Goal: Task Accomplishment & Management: Complete application form

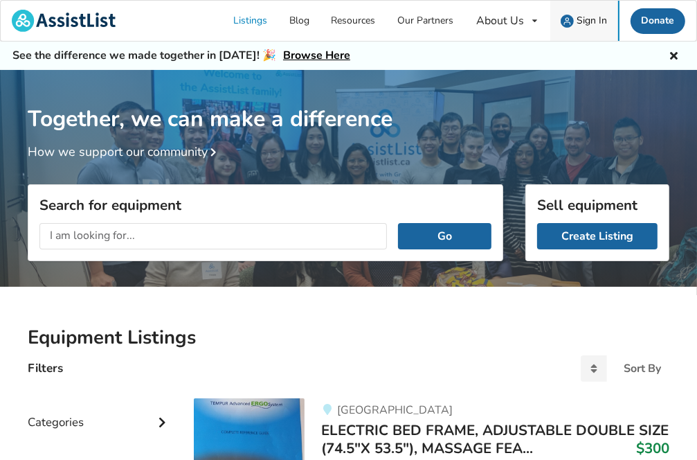
click at [590, 21] on span "Sign In" at bounding box center [592, 20] width 30 height 13
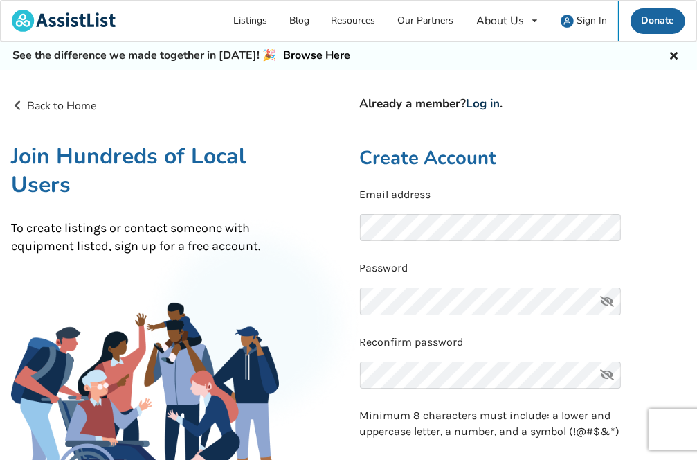
click at [483, 102] on link "Log in" at bounding box center [484, 104] width 34 height 16
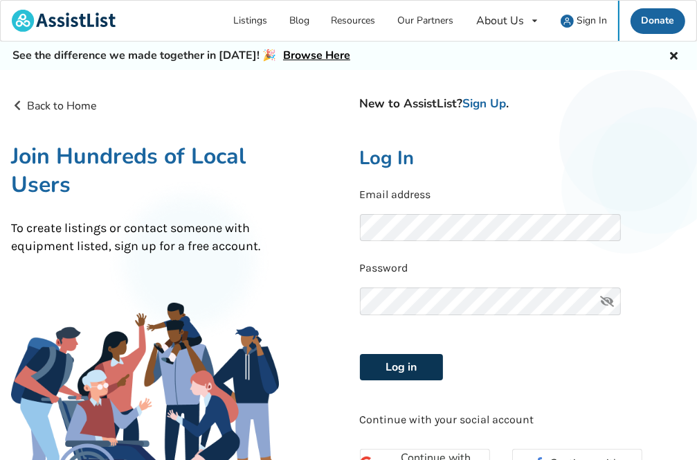
click at [400, 361] on button "Log in" at bounding box center [401, 367] width 83 height 26
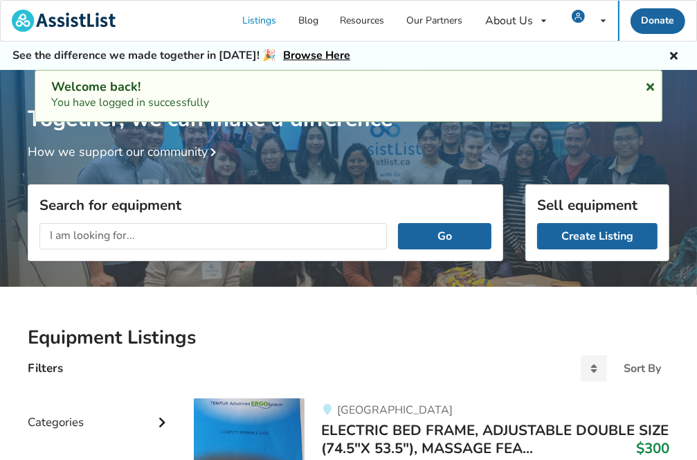
click at [651, 83] on icon at bounding box center [650, 84] width 13 height 11
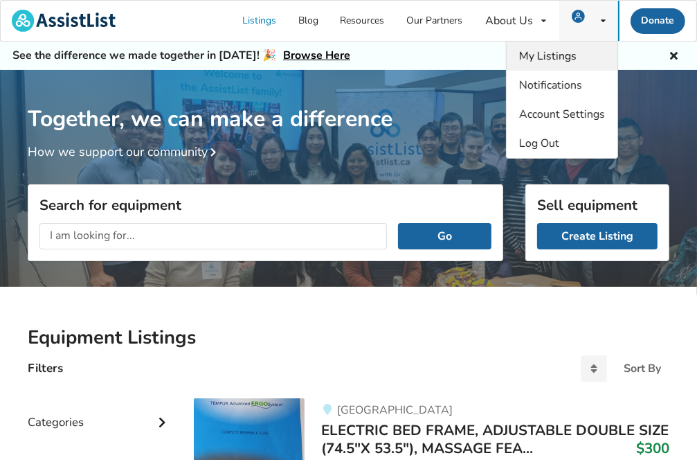
click at [571, 56] on span "My Listings" at bounding box center [547, 55] width 57 height 15
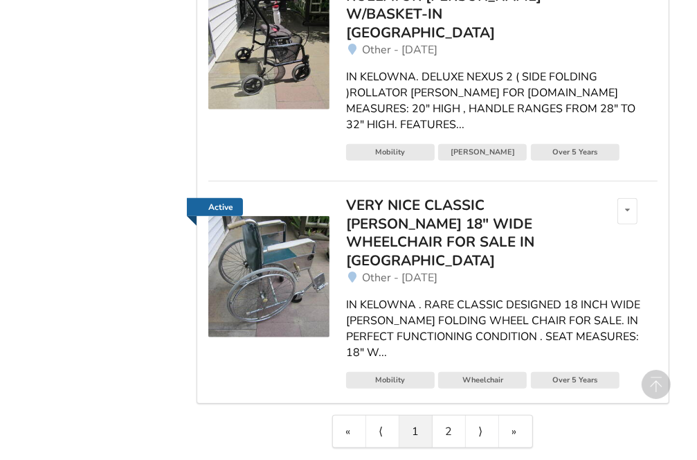
scroll to position [939, 0]
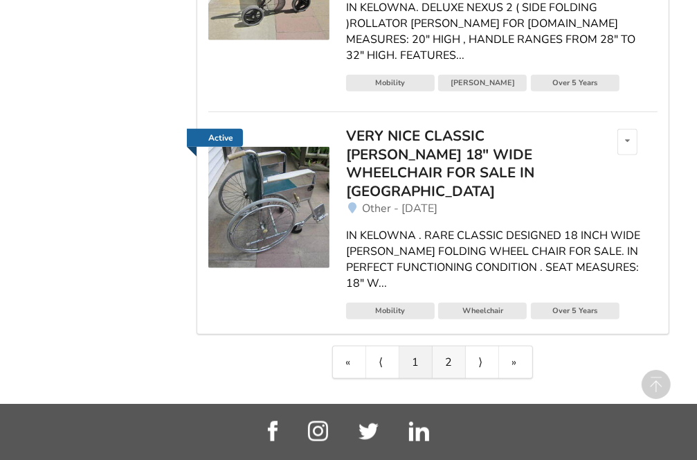
click at [450, 346] on link "2" at bounding box center [449, 362] width 33 height 32
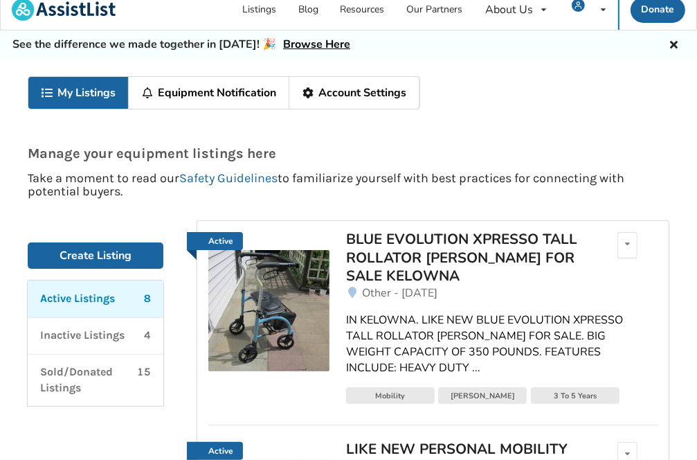
scroll to position [0, 0]
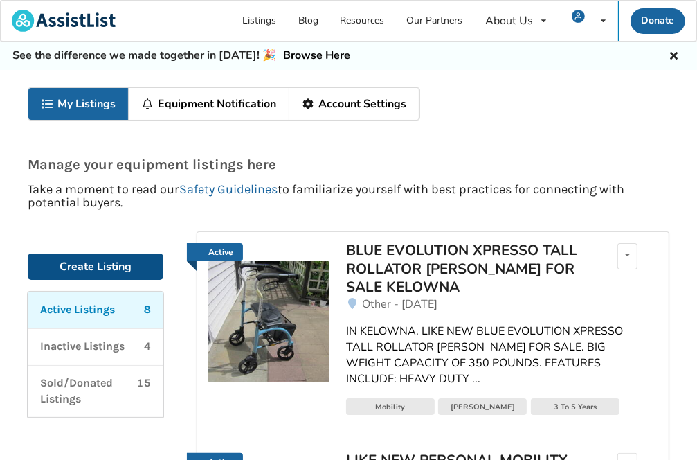
click at [89, 268] on link "Create Listing" at bounding box center [96, 266] width 136 height 26
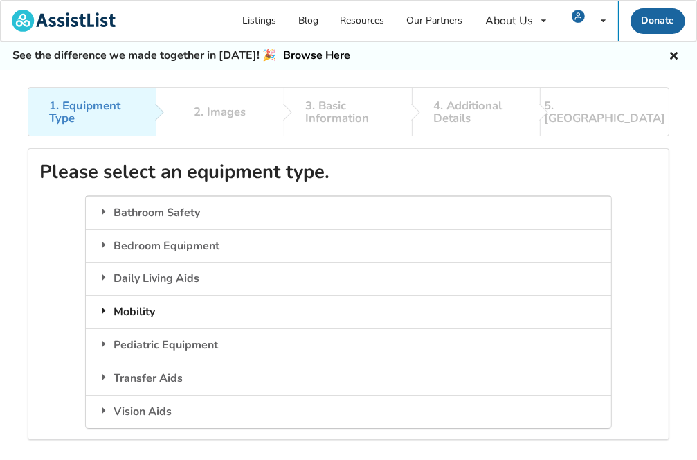
click at [145, 311] on div "Mobility" at bounding box center [349, 311] width 526 height 33
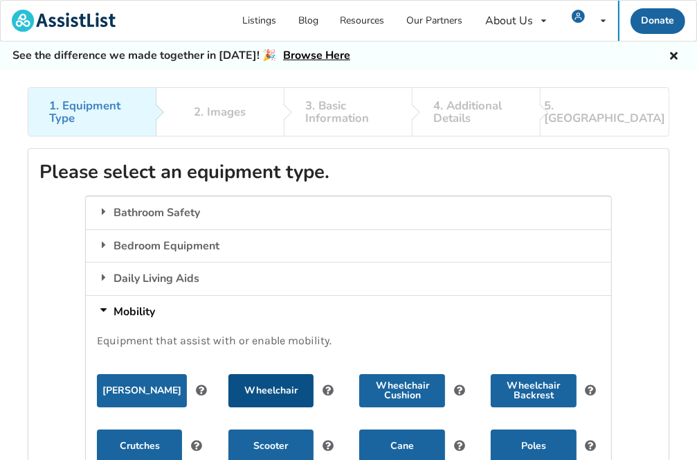
click at [270, 389] on button "Wheelchair" at bounding box center [271, 390] width 85 height 33
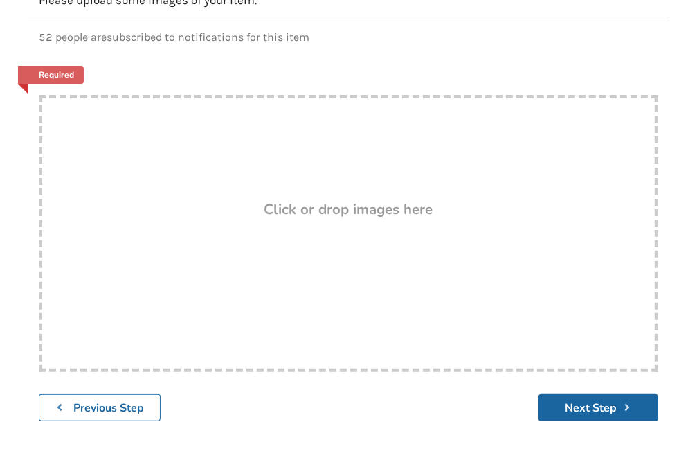
scroll to position [208, 0]
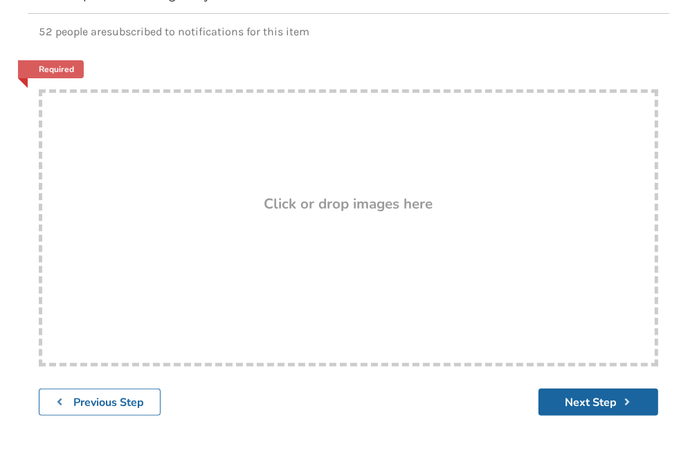
click at [263, 197] on div "Click or drop images here" at bounding box center [348, 205] width 613 height 17
type input "C:\fakepath\IMG_0935.JPG"
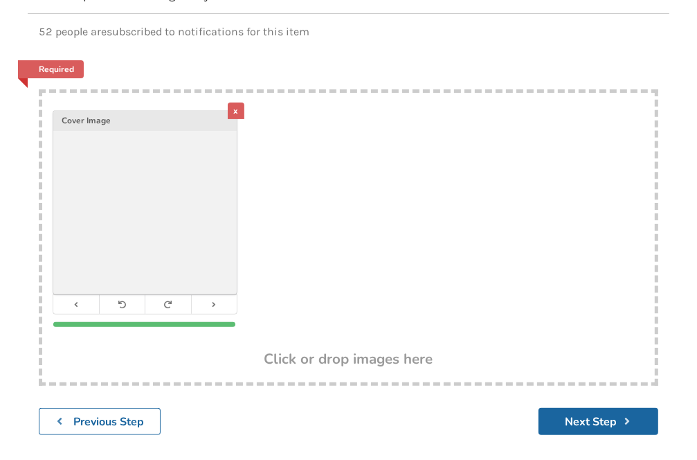
click at [325, 244] on div "x Cover Image" at bounding box center [348, 222] width 613 height 259
type input "C:\fakepath\IMG_0936.JPG"
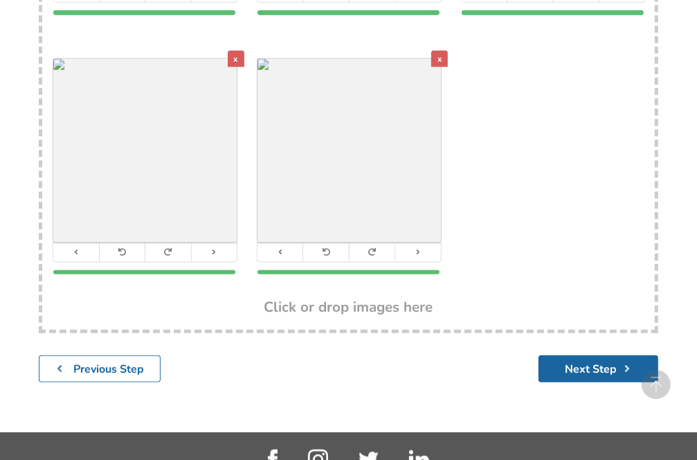
scroll to position [780, 0]
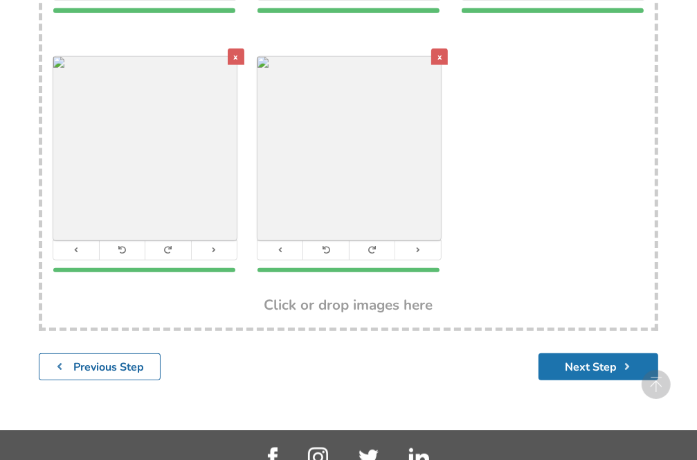
click at [603, 364] on button "Next Step" at bounding box center [599, 366] width 120 height 27
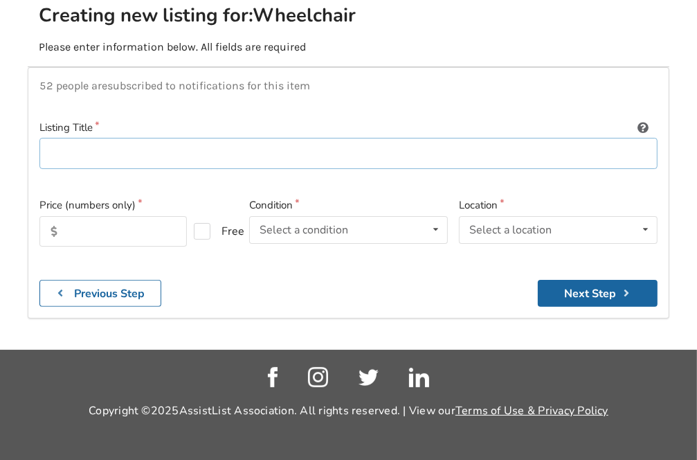
click at [45, 147] on input at bounding box center [348, 153] width 618 height 31
type input "IN KELOWNA, 16" INVACARE TRACER SX5 WHEELCHAIR FOR SALE"
click at [71, 222] on input "text" at bounding box center [113, 231] width 148 height 30
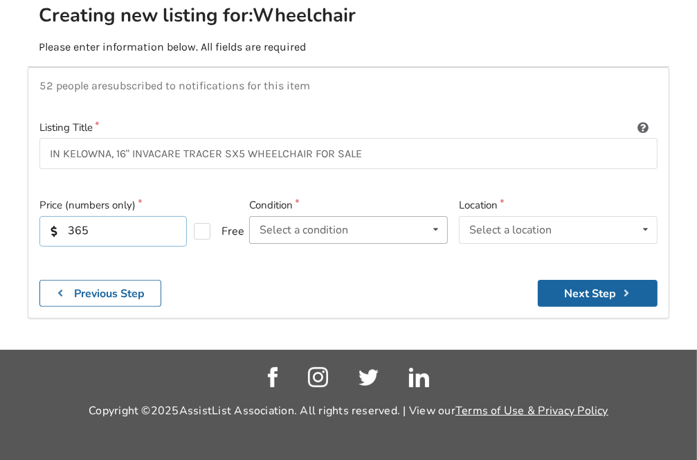
type input "365"
click at [438, 227] on icon at bounding box center [436, 230] width 20 height 26
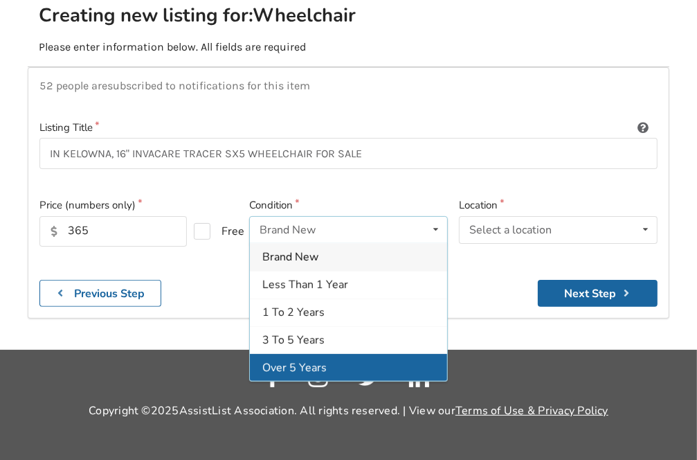
click at [302, 366] on span "Over 5 Years" at bounding box center [294, 367] width 64 height 15
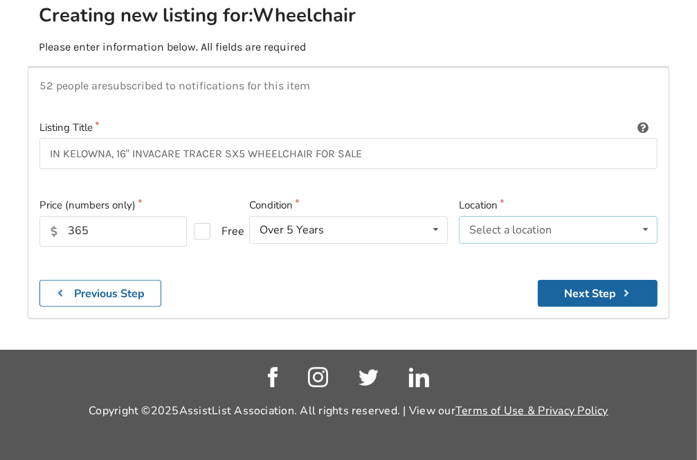
click at [645, 226] on icon at bounding box center [646, 230] width 20 height 26
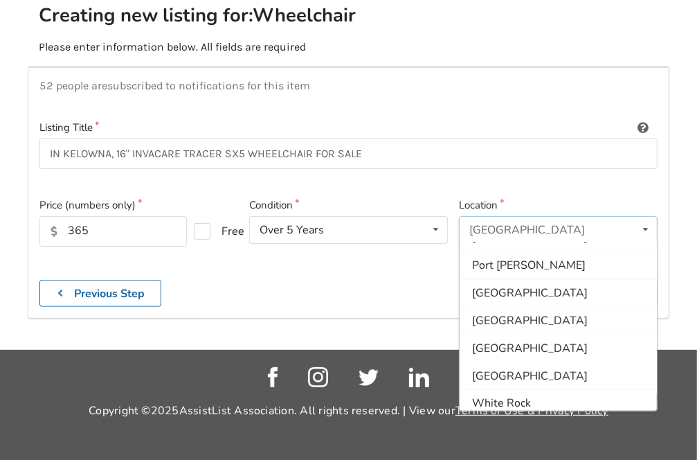
scroll to position [409, 0]
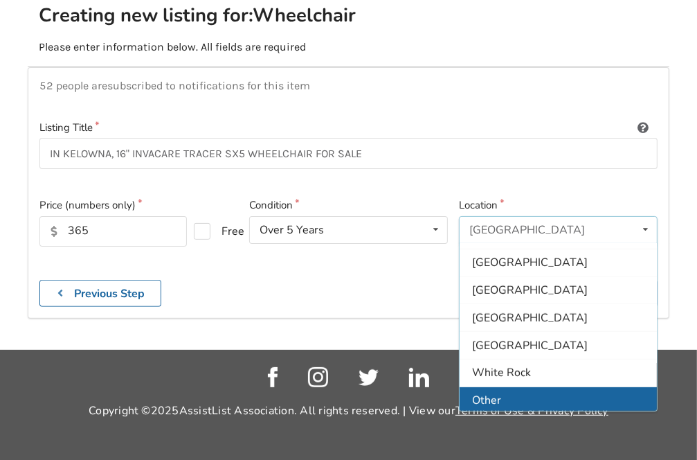
click at [491, 396] on span "Other" at bounding box center [486, 400] width 29 height 15
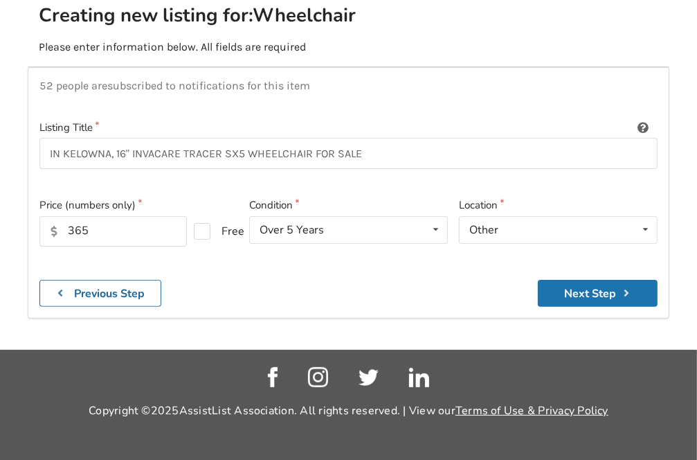
click at [610, 295] on button "Next Step" at bounding box center [598, 293] width 120 height 27
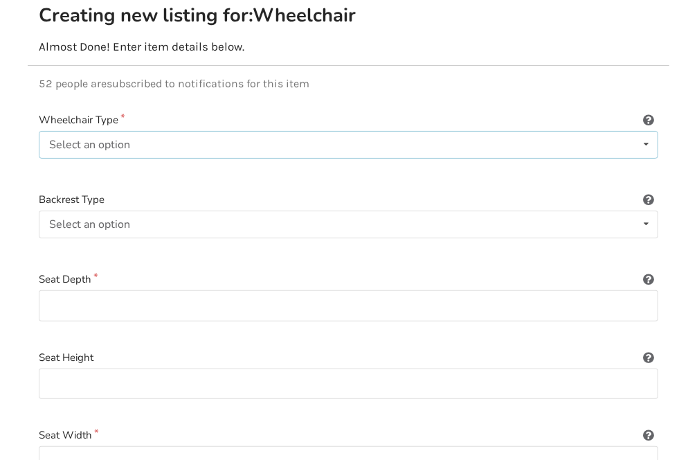
click at [648, 141] on icon at bounding box center [646, 145] width 20 height 26
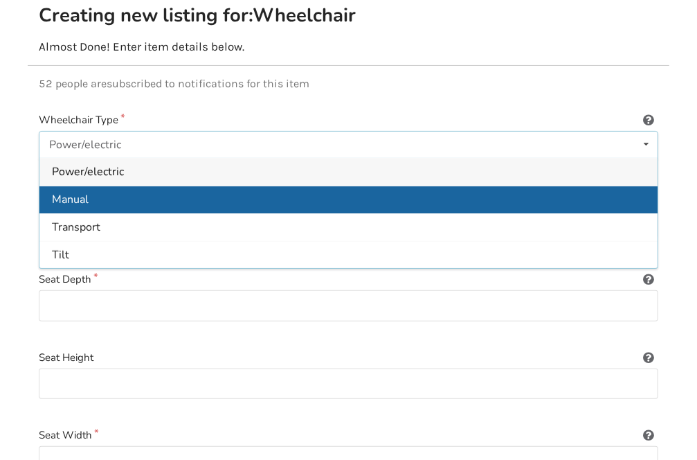
click at [71, 197] on span "Manual" at bounding box center [70, 199] width 37 height 15
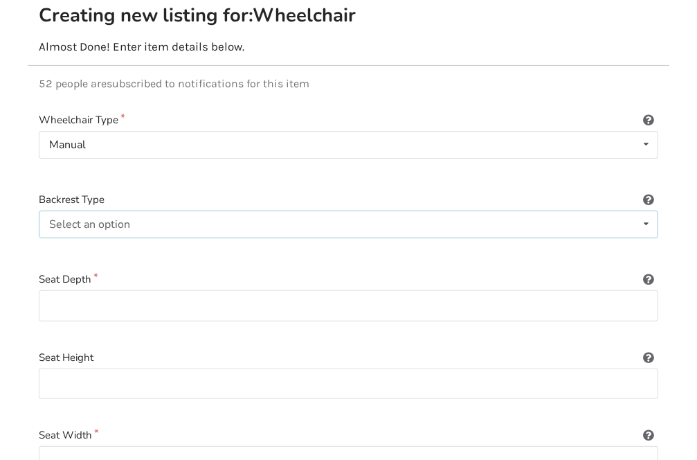
click at [644, 224] on icon at bounding box center [646, 224] width 20 height 26
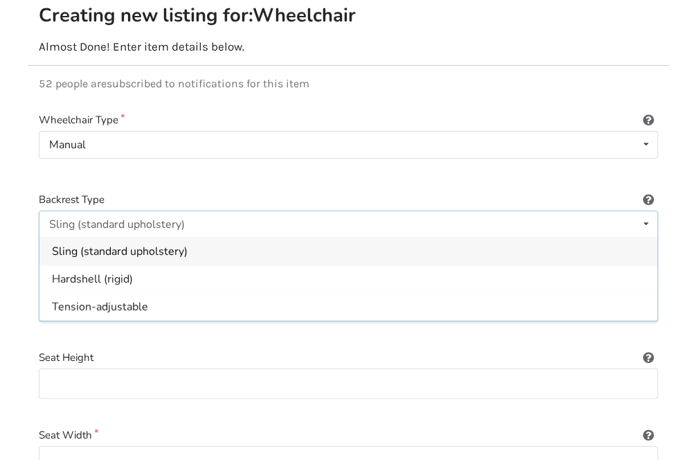
click at [100, 249] on span "Sling (standard upholstery)" at bounding box center [120, 251] width 136 height 15
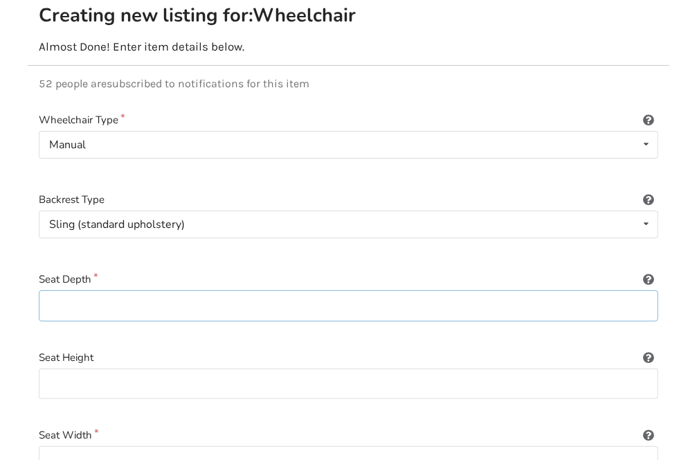
click at [58, 298] on input at bounding box center [349, 305] width 620 height 31
type input "18 Inches Deep"
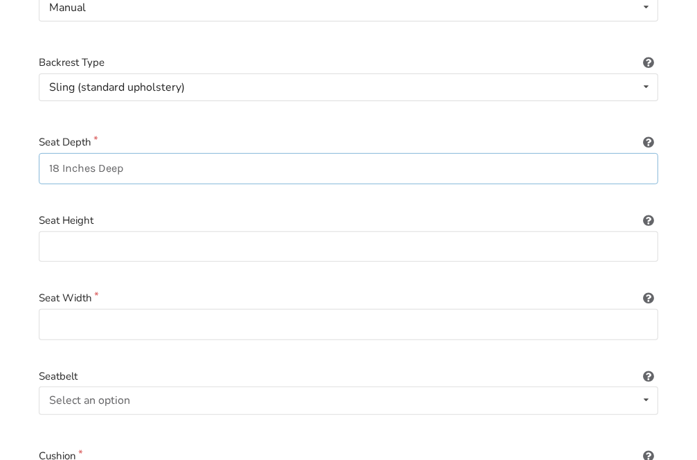
scroll to position [294, 0]
click at [54, 238] on input at bounding box center [349, 245] width 620 height 31
type input "17-19 Inches High"
click at [57, 313] on input at bounding box center [349, 322] width 620 height 31
type input "16 Inches Wide"
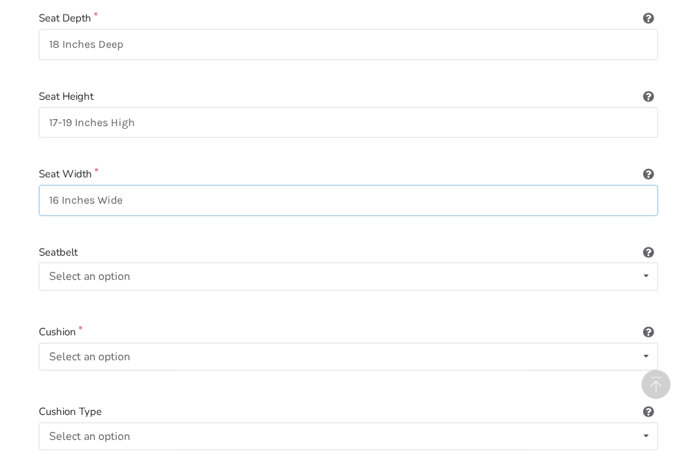
scroll to position [433, 0]
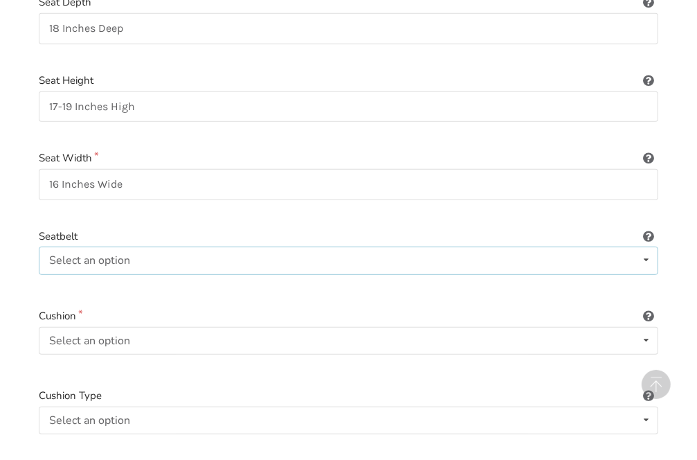
click at [645, 260] on icon at bounding box center [646, 260] width 20 height 26
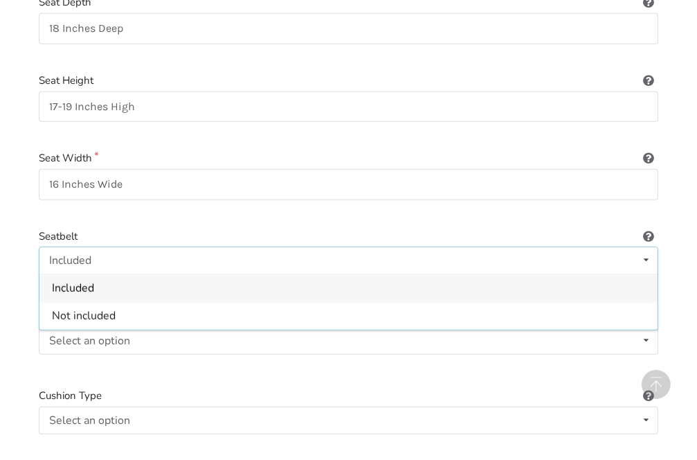
click at [88, 283] on span "Included" at bounding box center [73, 287] width 42 height 15
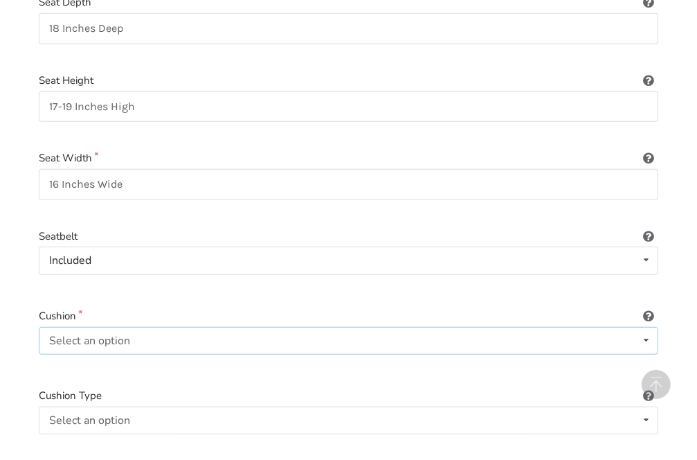
click at [644, 338] on icon at bounding box center [646, 341] width 20 height 26
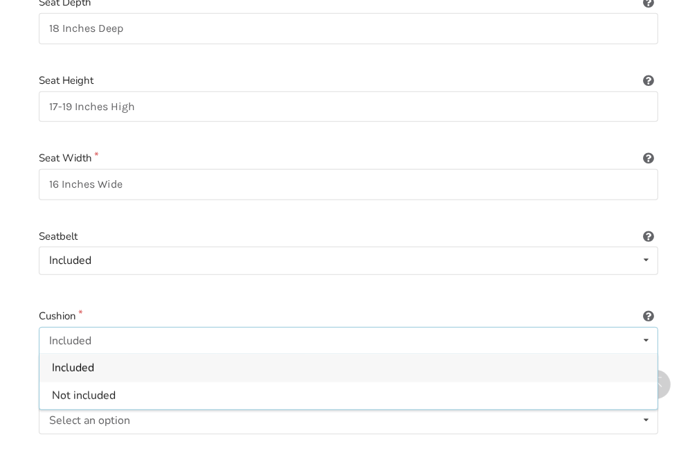
click at [84, 393] on span "Not included" at bounding box center [84, 395] width 64 height 15
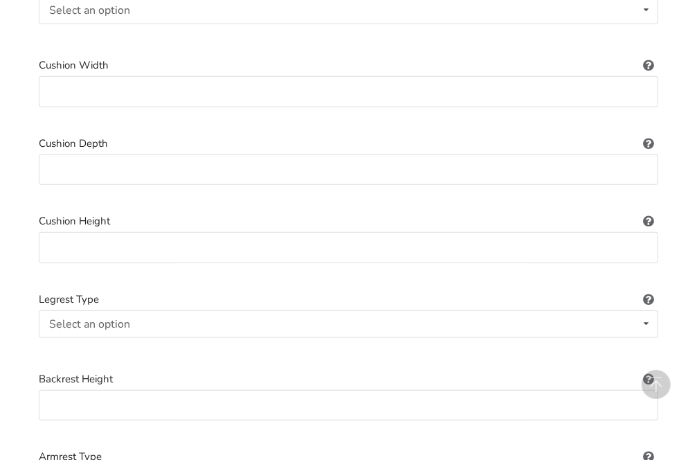
scroll to position [848, 0]
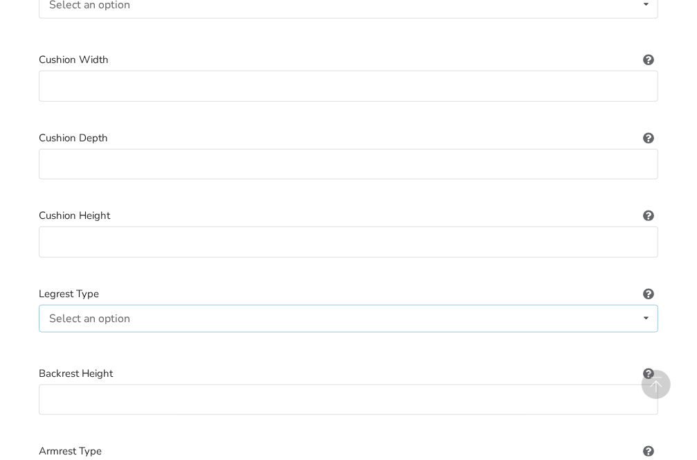
click at [648, 316] on icon at bounding box center [646, 318] width 20 height 26
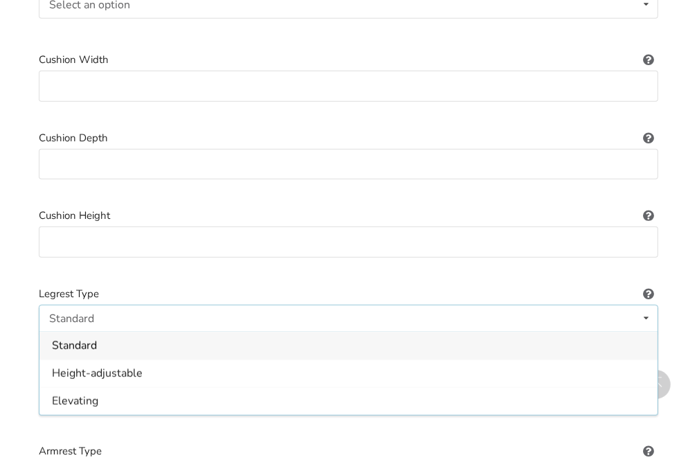
click at [76, 340] on span "Standard" at bounding box center [74, 345] width 45 height 15
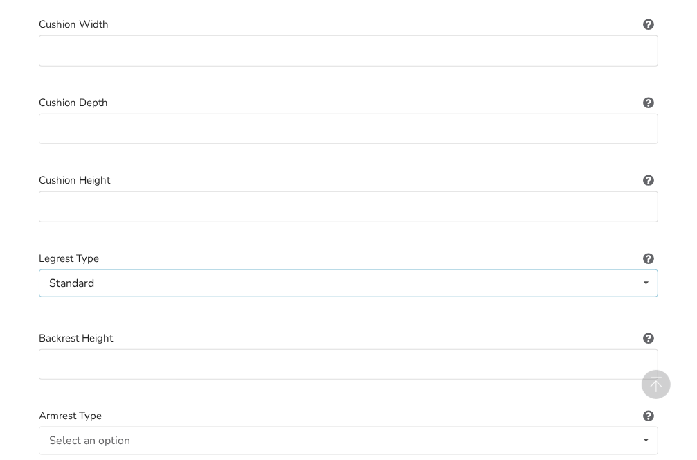
scroll to position [987, 0]
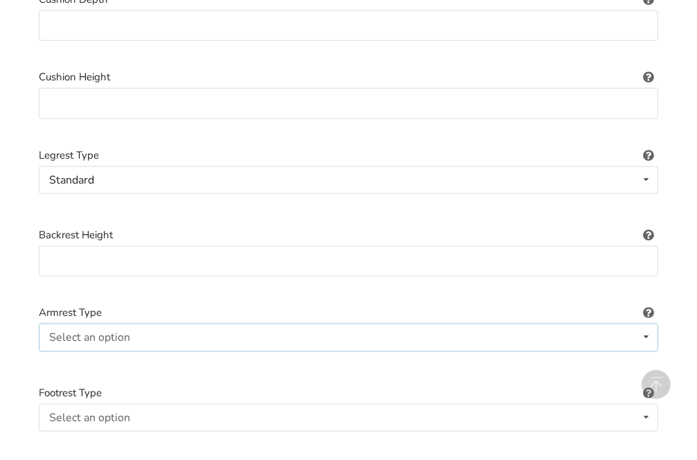
click at [648, 337] on icon at bounding box center [646, 337] width 20 height 26
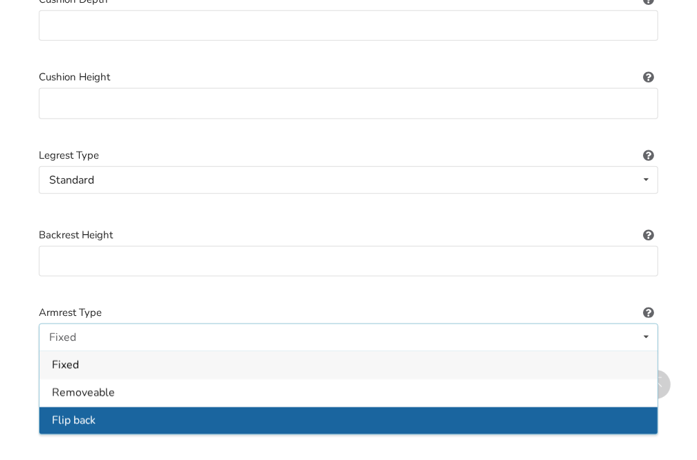
click at [71, 418] on span "Flip back" at bounding box center [74, 420] width 44 height 15
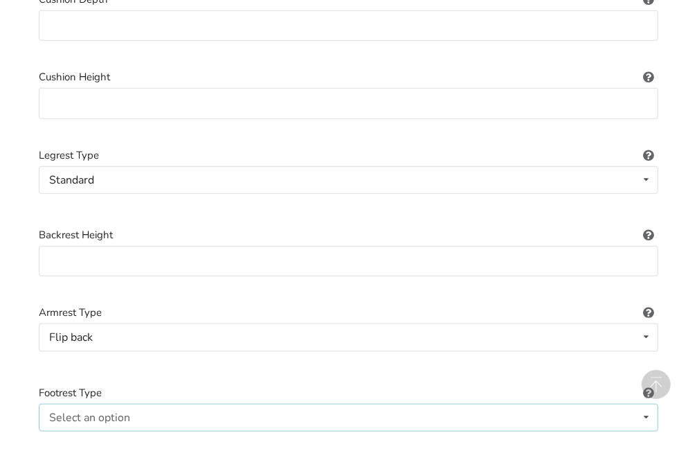
click at [645, 413] on icon at bounding box center [646, 417] width 20 height 26
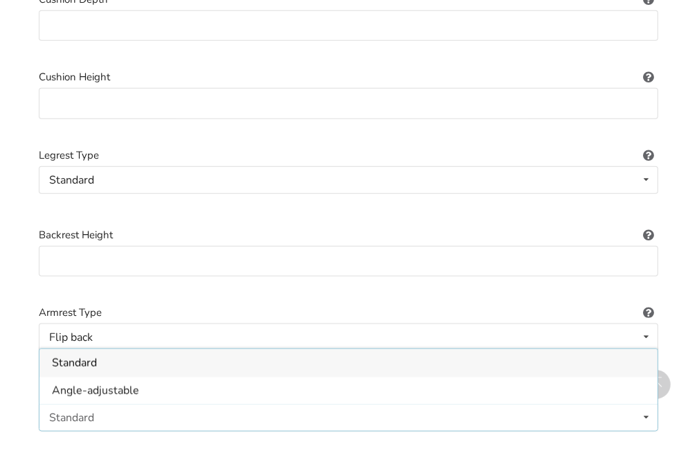
click at [73, 355] on span "Standard" at bounding box center [74, 362] width 45 height 15
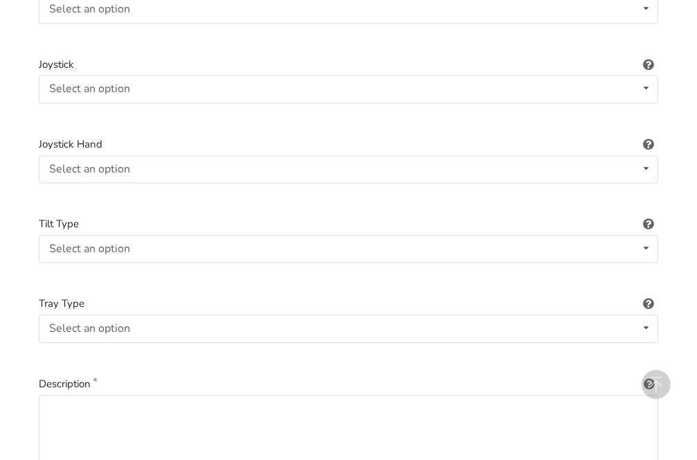
scroll to position [2026, 0]
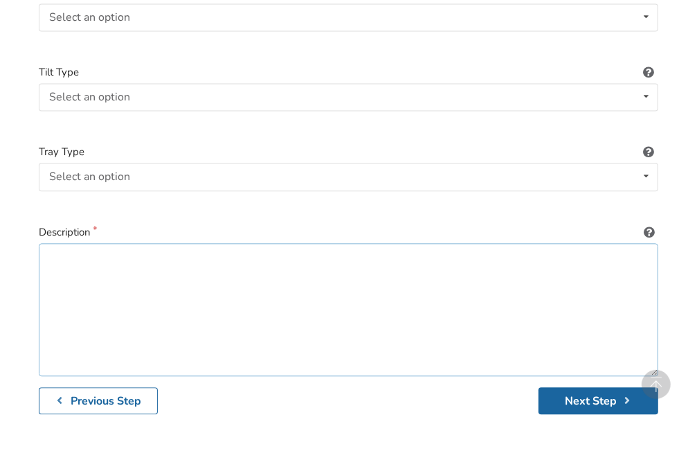
click at [62, 247] on textarea at bounding box center [349, 309] width 620 height 133
paste textarea "KELOWNA. QUALITY INVACARE TRACER SX5 INSTITUTION GRADE WHEEL CHAIR FOR SALE. SE…"
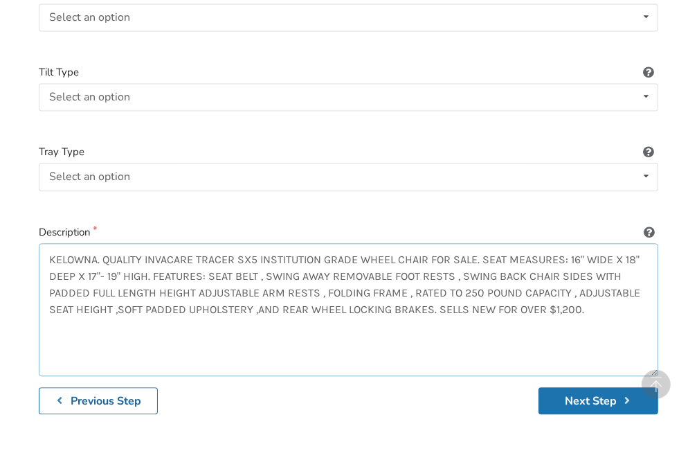
type textarea "KELOWNA. QUALITY INVACARE TRACER SX5 INSTITUTION GRADE WHEEL CHAIR FOR SALE. SE…"
click at [593, 396] on button "Next Step" at bounding box center [599, 400] width 120 height 27
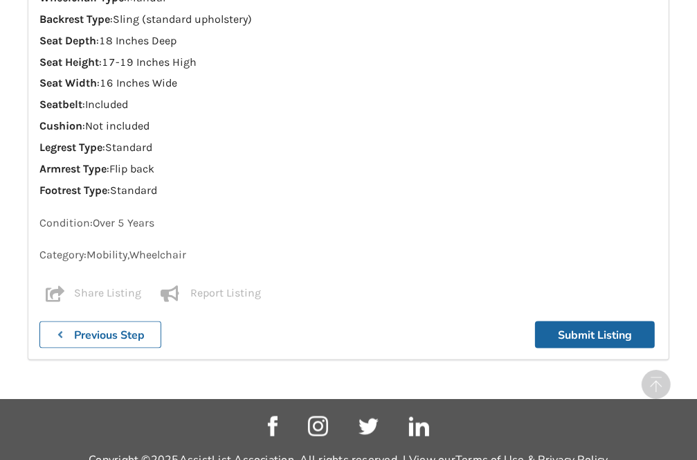
scroll to position [1134, 0]
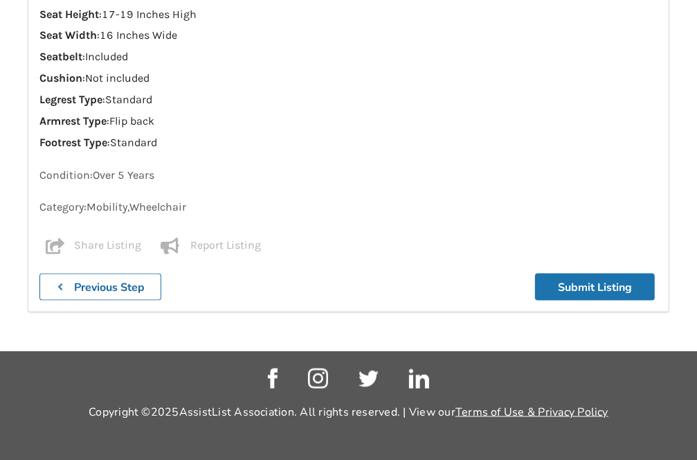
click at [577, 284] on button "Submit Listing" at bounding box center [595, 287] width 120 height 27
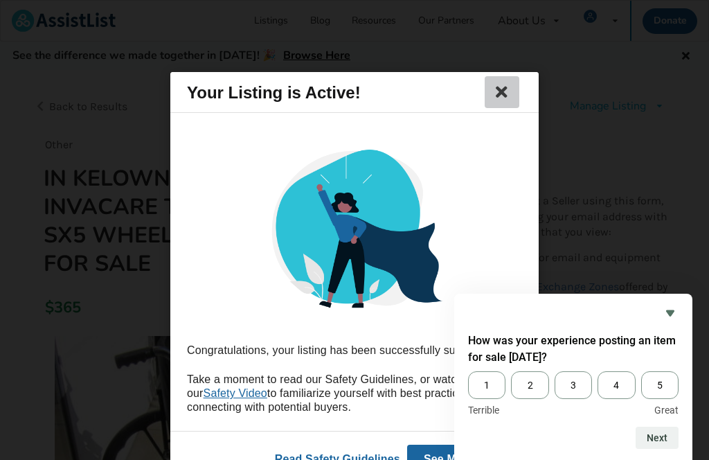
click at [501, 89] on icon at bounding box center [501, 92] width 19 height 17
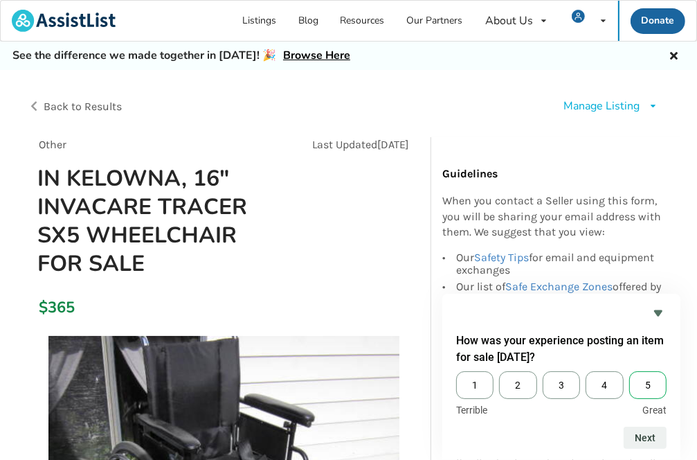
drag, startPoint x: 648, startPoint y: 386, endPoint x: 649, endPoint y: 396, distance: 9.7
click at [648, 386] on span "5" at bounding box center [648, 385] width 37 height 28
click at [630, 371] on input "5" at bounding box center [630, 371] width 0 height 0
click at [647, 437] on button "Next" at bounding box center [645, 438] width 43 height 22
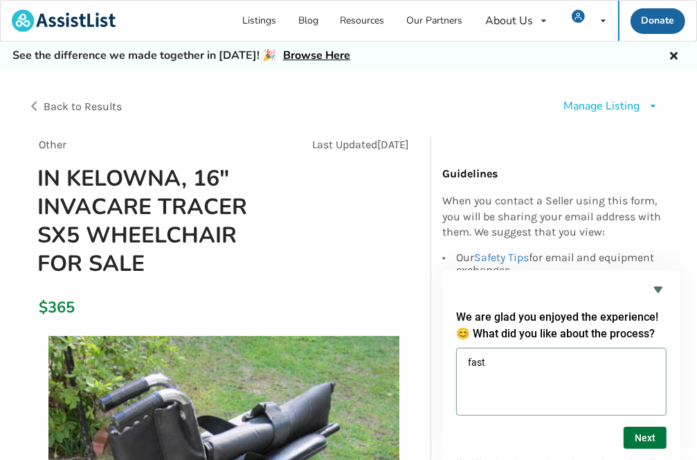
type textarea "fast"
click at [645, 440] on button "Next" at bounding box center [645, 438] width 43 height 22
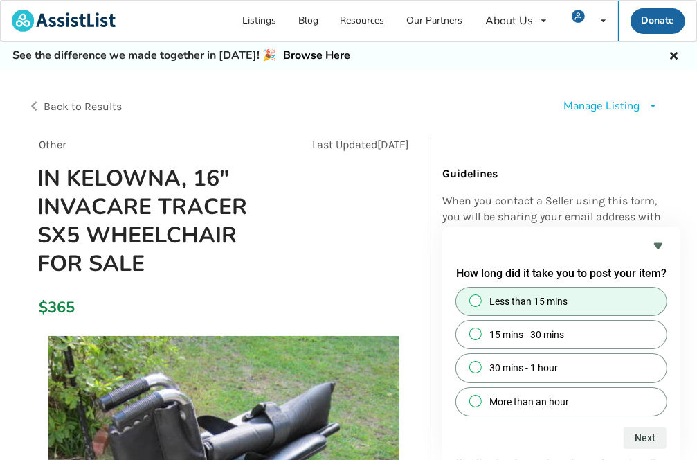
click at [474, 299] on input "Less than 15 mins" at bounding box center [476, 300] width 9 height 9
radio input "true"
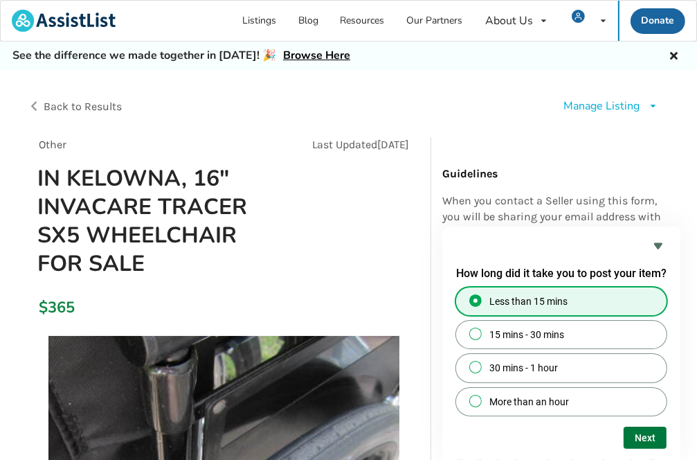
click at [652, 438] on button "Next" at bounding box center [645, 438] width 43 height 22
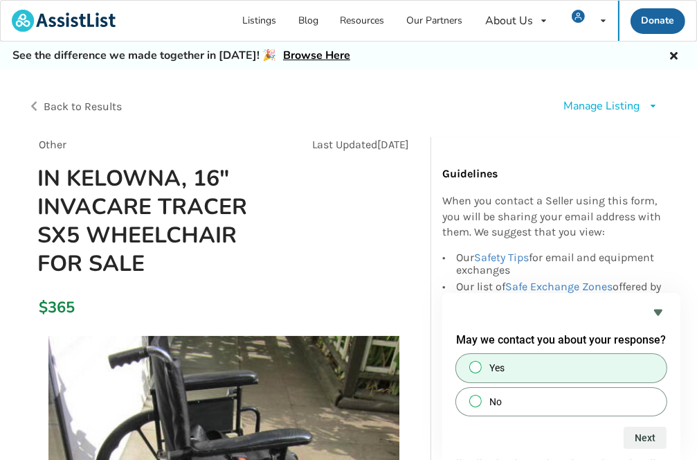
click at [477, 365] on input "Yes" at bounding box center [476, 367] width 9 height 9
radio input "true"
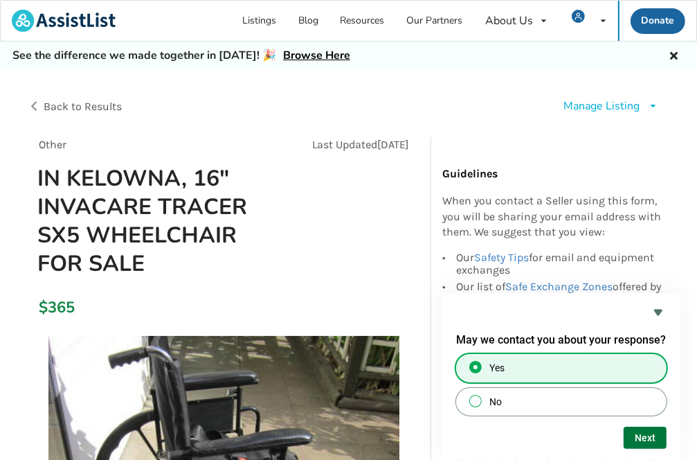
click at [662, 439] on button "Next" at bounding box center [645, 438] width 43 height 22
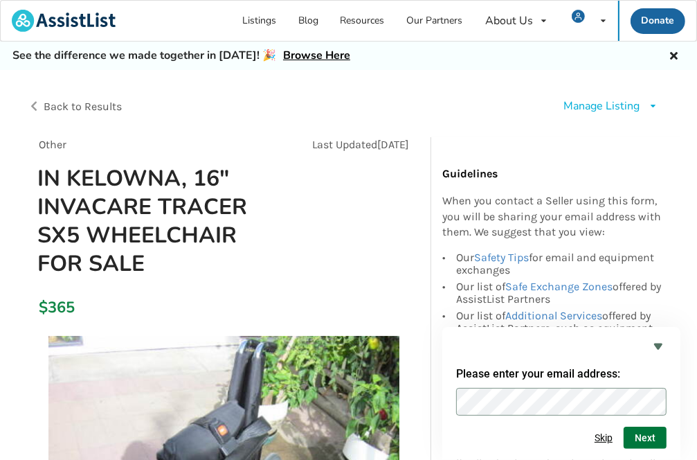
click at [659, 438] on button "Next" at bounding box center [645, 438] width 43 height 22
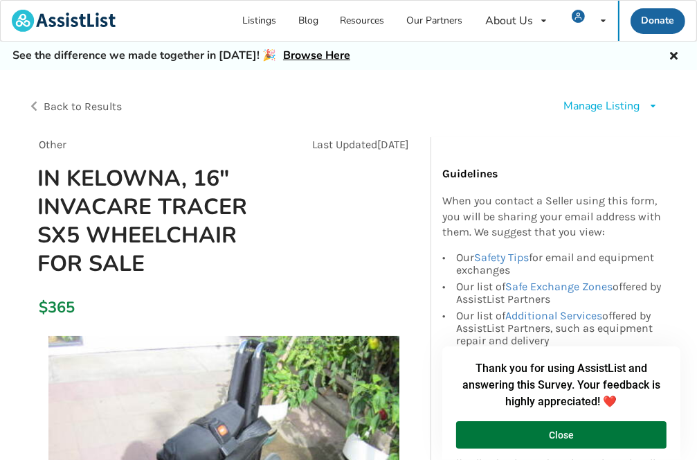
click at [608, 443] on button "Close" at bounding box center [561, 435] width 211 height 28
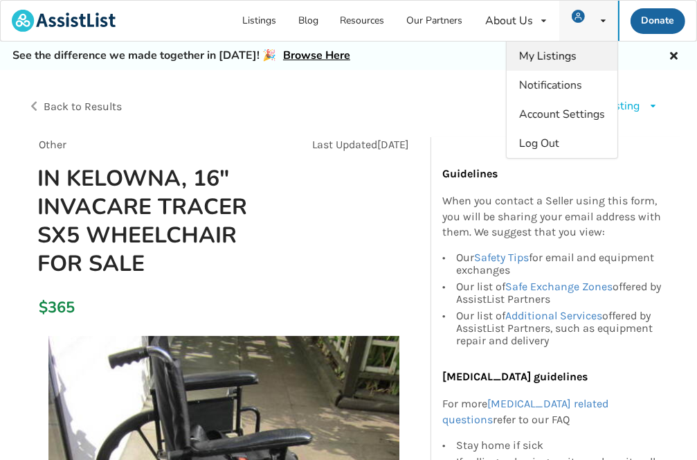
click at [551, 53] on span "My Listings" at bounding box center [547, 55] width 57 height 15
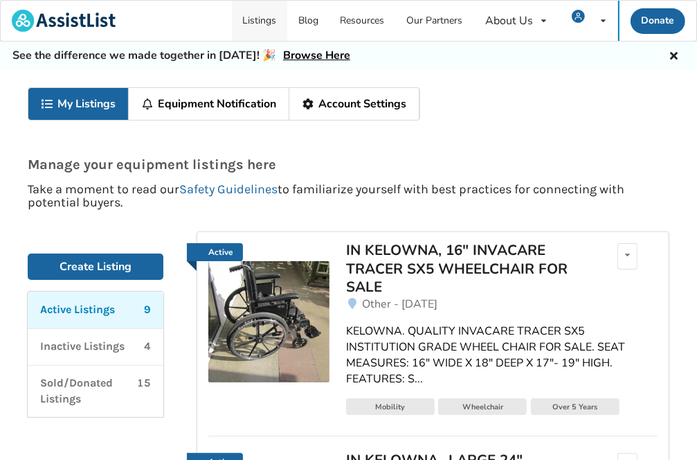
click at [266, 20] on link "Listings" at bounding box center [260, 21] width 56 height 40
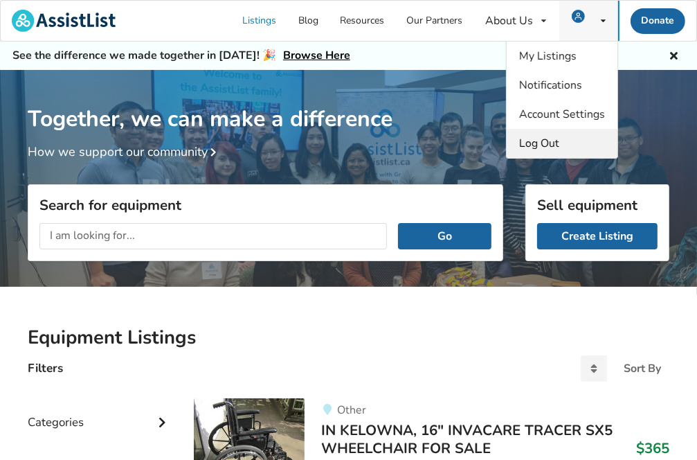
click at [555, 142] on span "Log Out" at bounding box center [539, 143] width 40 height 15
